Goal: Task Accomplishment & Management: Complete application form

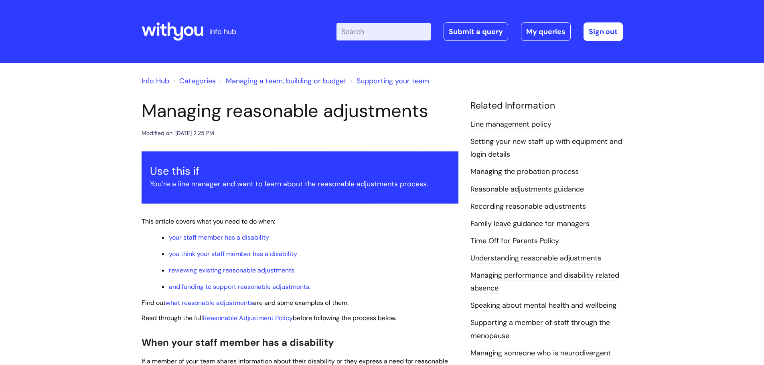
click at [397, 34] on input "Enter your search term here..." at bounding box center [384, 32] width 94 height 18
click at [157, 78] on link "Info Hub" at bounding box center [156, 81] width 28 height 10
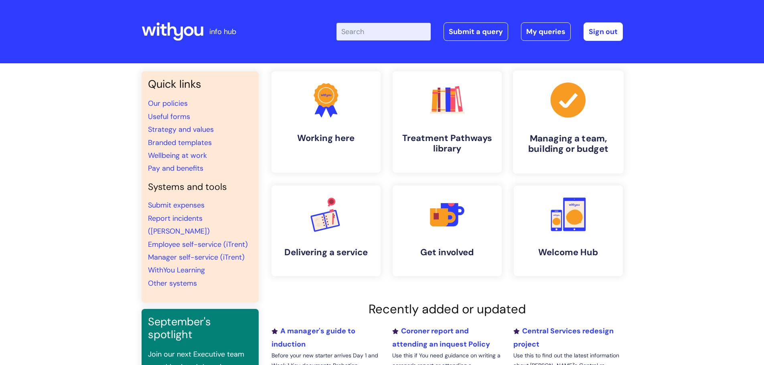
click at [570, 128] on link ".cls-1{fill:#a53144;stroke-width:0px;} Managing a team, building or budget" at bounding box center [568, 122] width 111 height 103
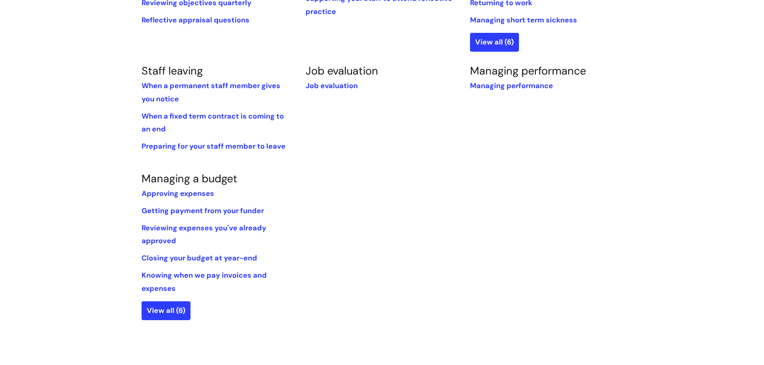
scroll to position [441, 0]
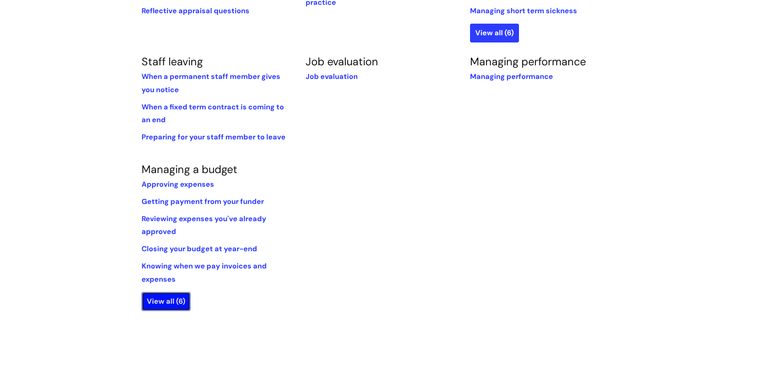
click at [170, 309] on link "View all (6)" at bounding box center [166, 301] width 49 height 18
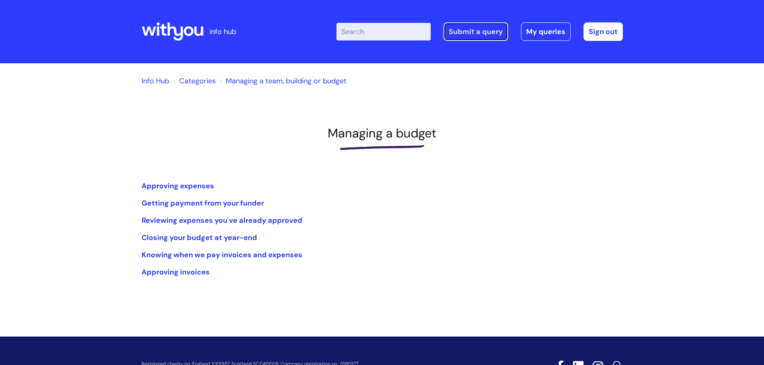
click at [491, 32] on link "Submit a query" at bounding box center [476, 31] width 65 height 18
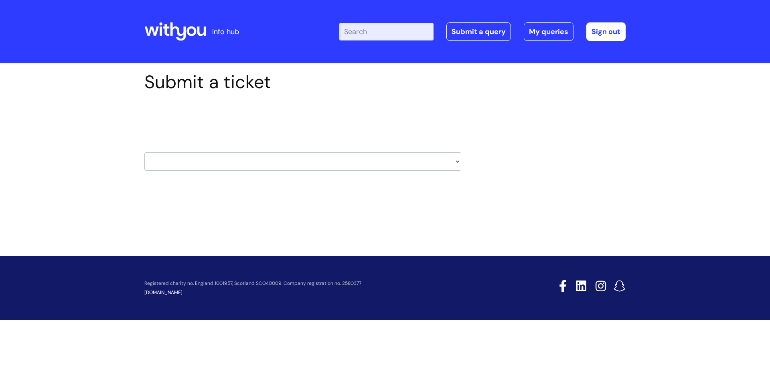
click at [252, 155] on select "HR / People IT and Support Clinical Drug Alerts Finance Accounts Data Support T…" at bounding box center [302, 161] width 317 height 18
select select "finance_accounts"
click at [144, 152] on select "HR / People IT and Support Clinical Drug Alerts Finance Accounts Data Support T…" at bounding box center [302, 161] width 317 height 18
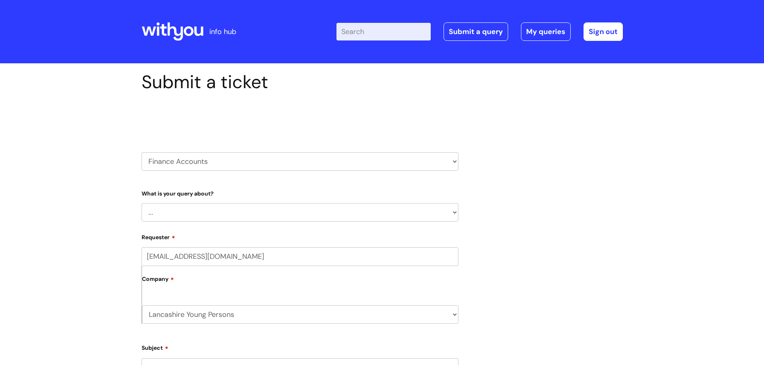
click at [180, 206] on select "... Finance Systems Finance Requests (inc. Expenses) Invoices Research" at bounding box center [300, 212] width 317 height 18
click at [142, 203] on select "... Finance Systems Finance Requests (inc. Expenses) Invoices Research" at bounding box center [300, 212] width 317 height 18
click at [71, 262] on div "Submit a ticket Select issue type HR / People IT and Support Clinical Drug Aler…" at bounding box center [382, 325] width 764 height 525
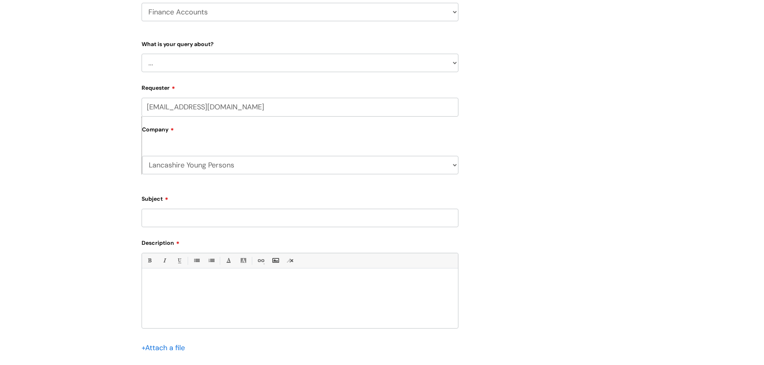
scroll to position [160, 0]
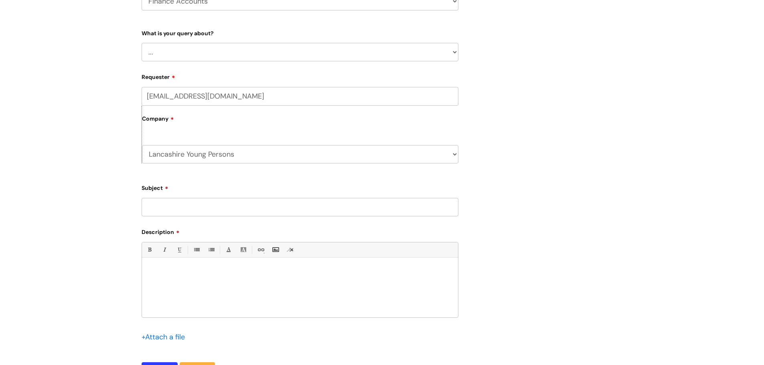
click at [190, 200] on input "Subject" at bounding box center [300, 207] width 317 height 18
type input "Bank details"
click at [197, 266] on div at bounding box center [300, 289] width 316 height 55
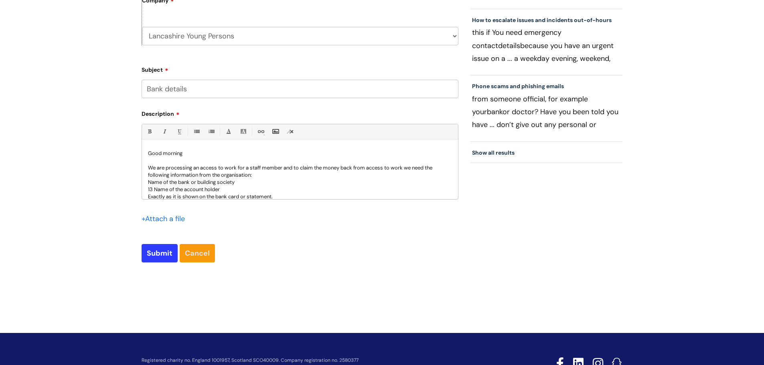
scroll to position [281, 0]
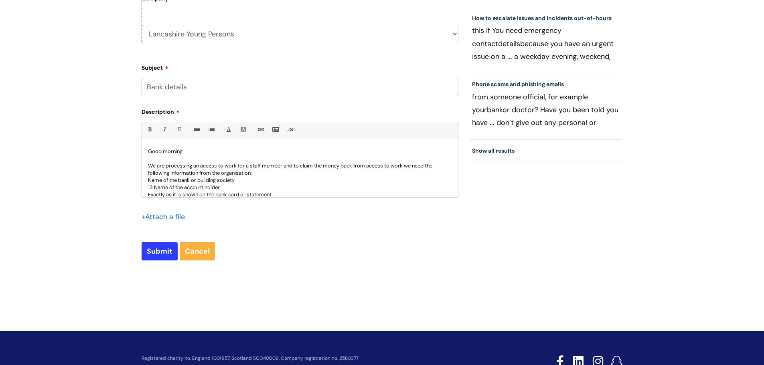
click at [204, 173] on p "We are processing an access to work for a staff member and to claim the money b…" at bounding box center [300, 169] width 304 height 14
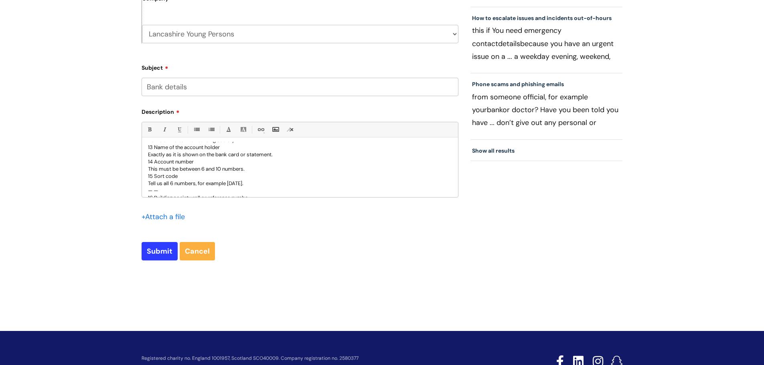
scroll to position [0, 0]
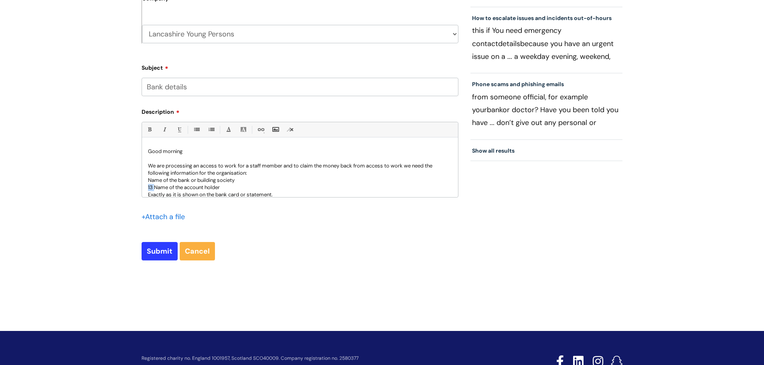
drag, startPoint x: 154, startPoint y: 186, endPoint x: 146, endPoint y: 189, distance: 7.7
click at [146, 189] on div "Good morning We are processing an access to work for a staff member and to clai…" at bounding box center [300, 169] width 316 height 55
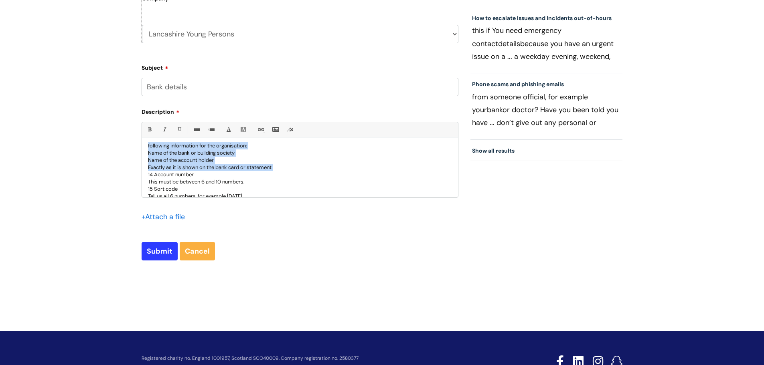
drag, startPoint x: 278, startPoint y: 195, endPoint x: 144, endPoint y: 150, distance: 141.8
click at [143, 148] on div "Good morning We are processing an access to work for a staff member and to clai…" at bounding box center [300, 169] width 316 height 55
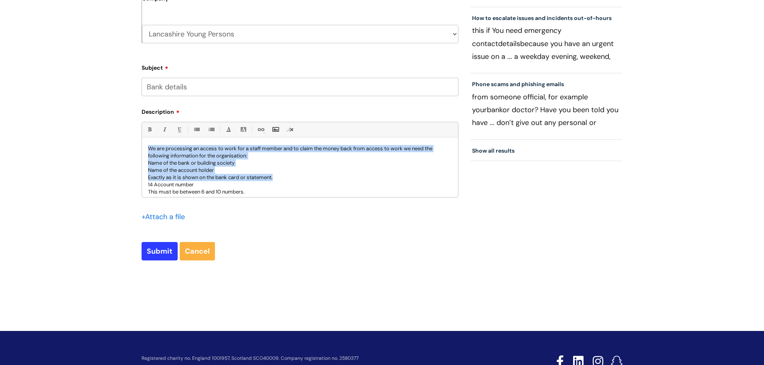
click at [146, 168] on div "Good morning We are processing an access to work for a staff member and to clai…" at bounding box center [300, 169] width 316 height 55
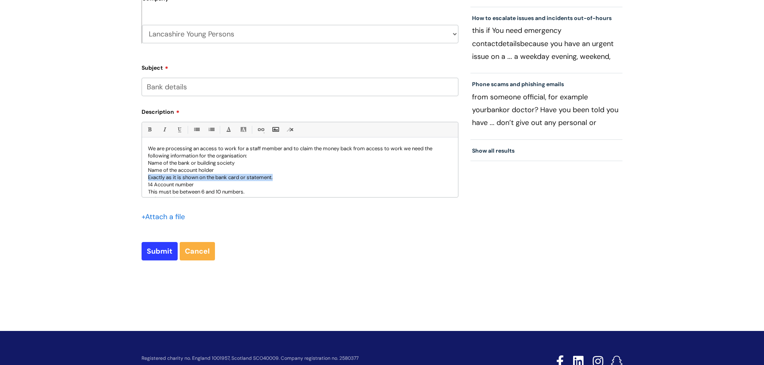
drag, startPoint x: 148, startPoint y: 177, endPoint x: 301, endPoint y: 176, distance: 153.7
click at [301, 176] on p "Exactly as it is shown on the bank card or statement." at bounding box center [300, 177] width 304 height 7
click at [155, 178] on p "14 Account number" at bounding box center [300, 177] width 304 height 7
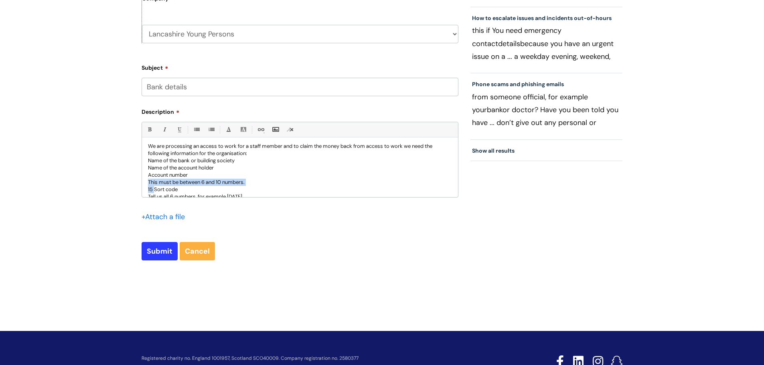
drag, startPoint x: 155, startPoint y: 192, endPoint x: 148, endPoint y: 181, distance: 12.8
click at [148, 181] on div "Good morning We are processing an access to work for a staff member and to clai…" at bounding box center [300, 169] width 316 height 55
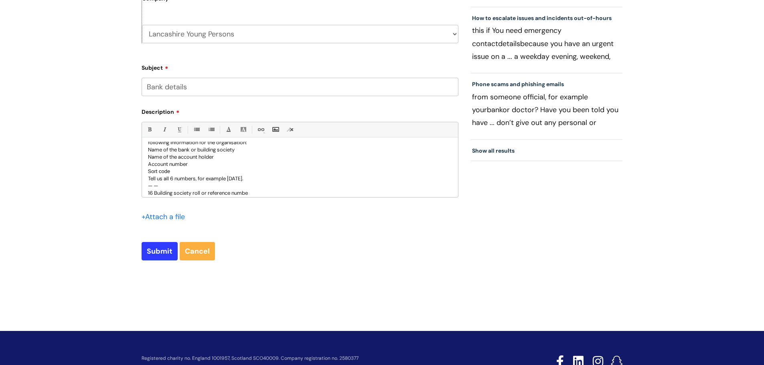
scroll to position [36, 0]
drag, startPoint x: 153, startPoint y: 187, endPoint x: 141, endPoint y: 174, distance: 17.9
click at [141, 174] on div "Submit a ticket Select issue type HR / People IT and Support Clinical Drug Aler…" at bounding box center [300, 32] width 329 height 483
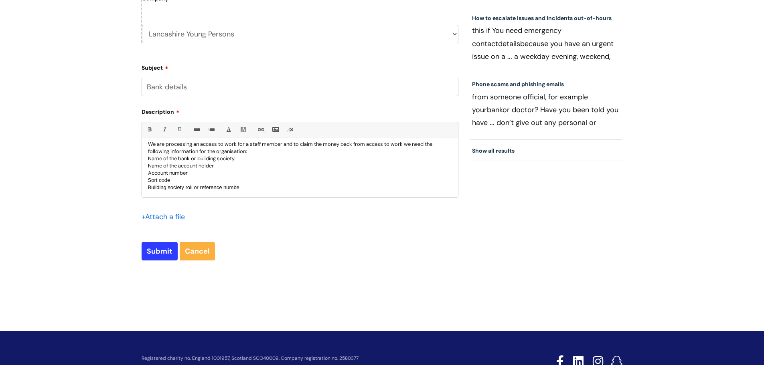
click at [248, 186] on p "Building society roll or reference numbe" at bounding box center [300, 187] width 304 height 7
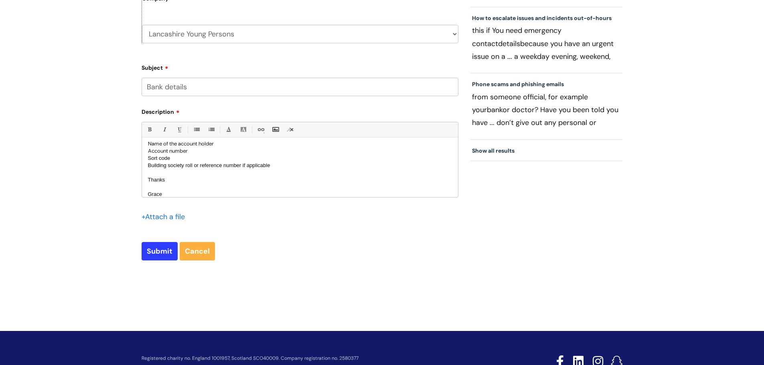
scroll to position [58, 0]
click at [200, 163] on p "Thanks" at bounding box center [300, 165] width 304 height 7
click at [202, 162] on p at bounding box center [300, 158] width 304 height 7
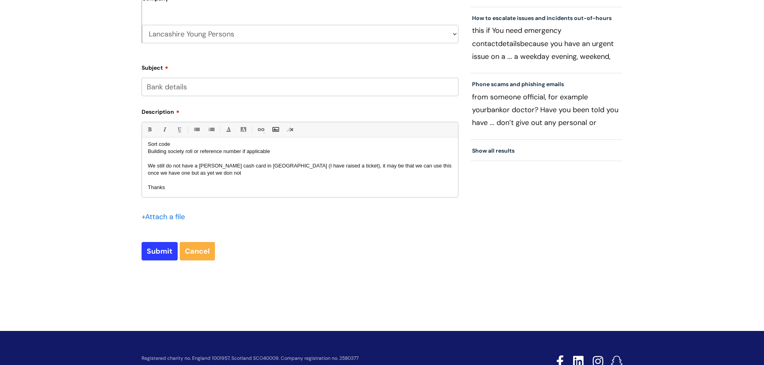
click at [173, 175] on span "We still do not have a [PERSON_NAME] cash card in [GEOGRAPHIC_DATA] (I have rai…" at bounding box center [300, 169] width 304 height 13
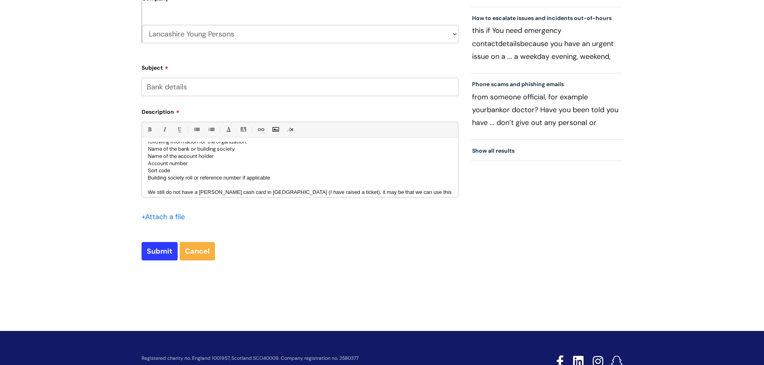
scroll to position [79, 0]
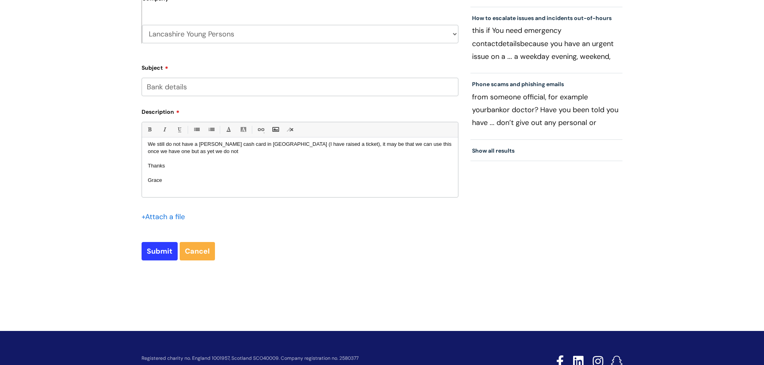
click at [173, 156] on p at bounding box center [300, 158] width 304 height 7
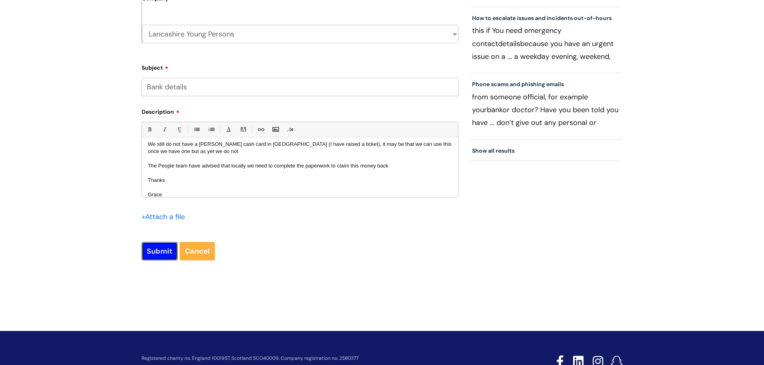
click at [167, 250] on input "Submit" at bounding box center [160, 251] width 36 height 18
type input "Please Wait..."
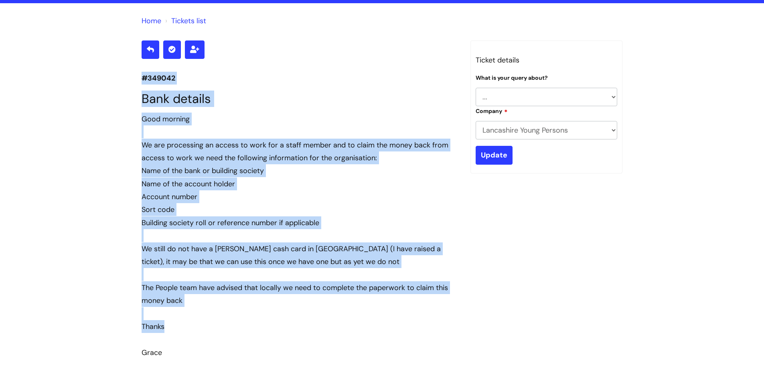
scroll to position [120, 0]
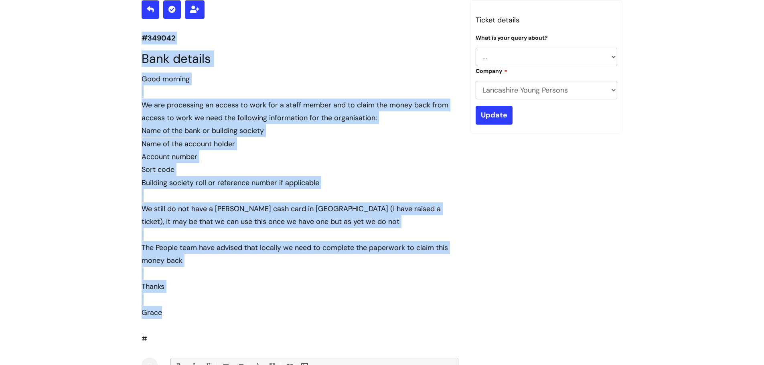
drag, startPoint x: 141, startPoint y: 79, endPoint x: 277, endPoint y: 310, distance: 268.0
click at [277, 310] on div "#349042 Bank details Good morning We are processing an access to work for a sta…" at bounding box center [300, 266] width 329 height 533
copy section "#349042 Bank details Good morning We are processing an access to work for a sta…"
click at [282, 306] on div at bounding box center [300, 299] width 317 height 13
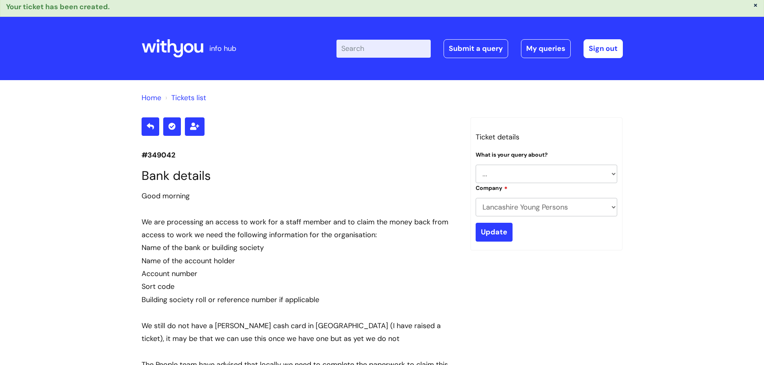
scroll to position [0, 0]
